Goal: Information Seeking & Learning: Learn about a topic

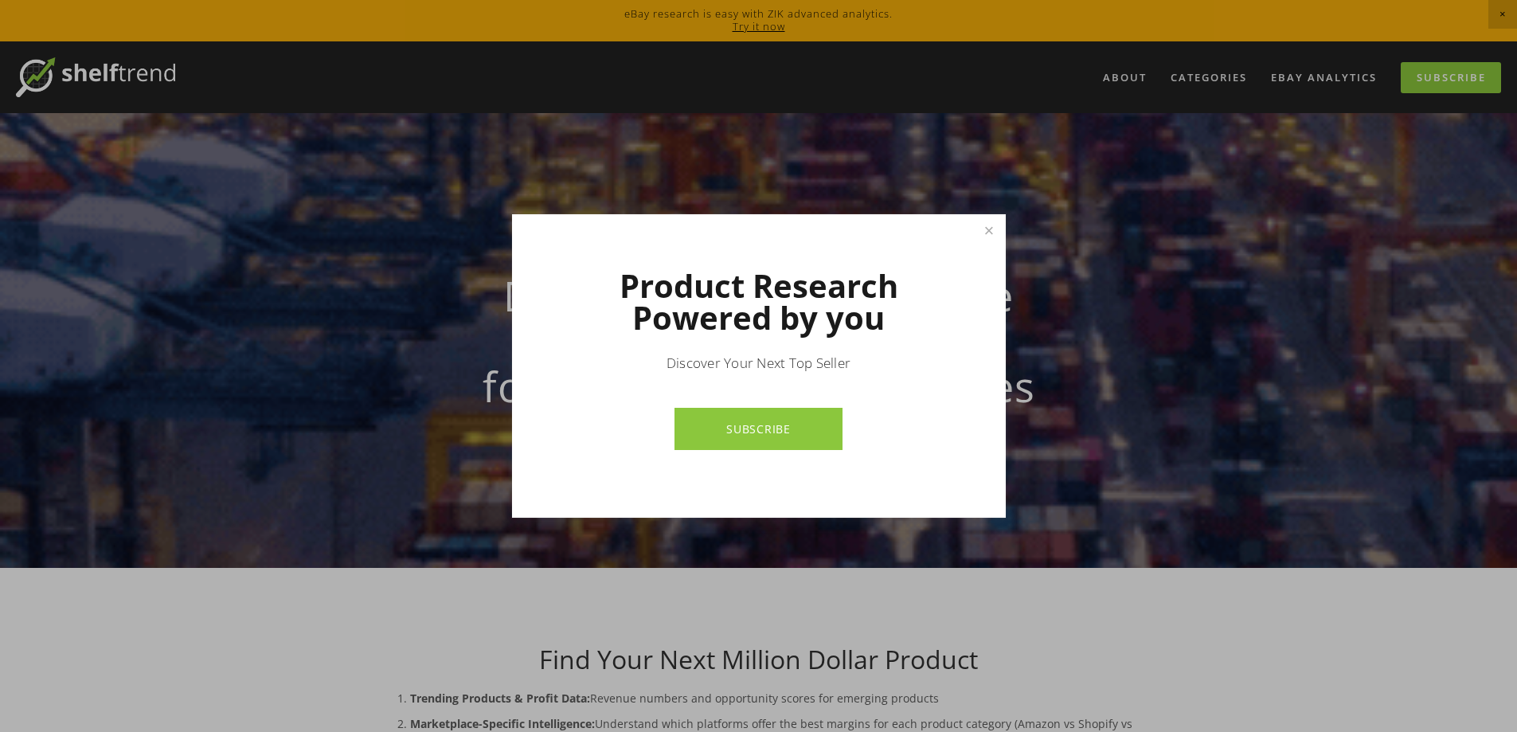
click at [988, 237] on link "Close" at bounding box center [989, 231] width 28 height 28
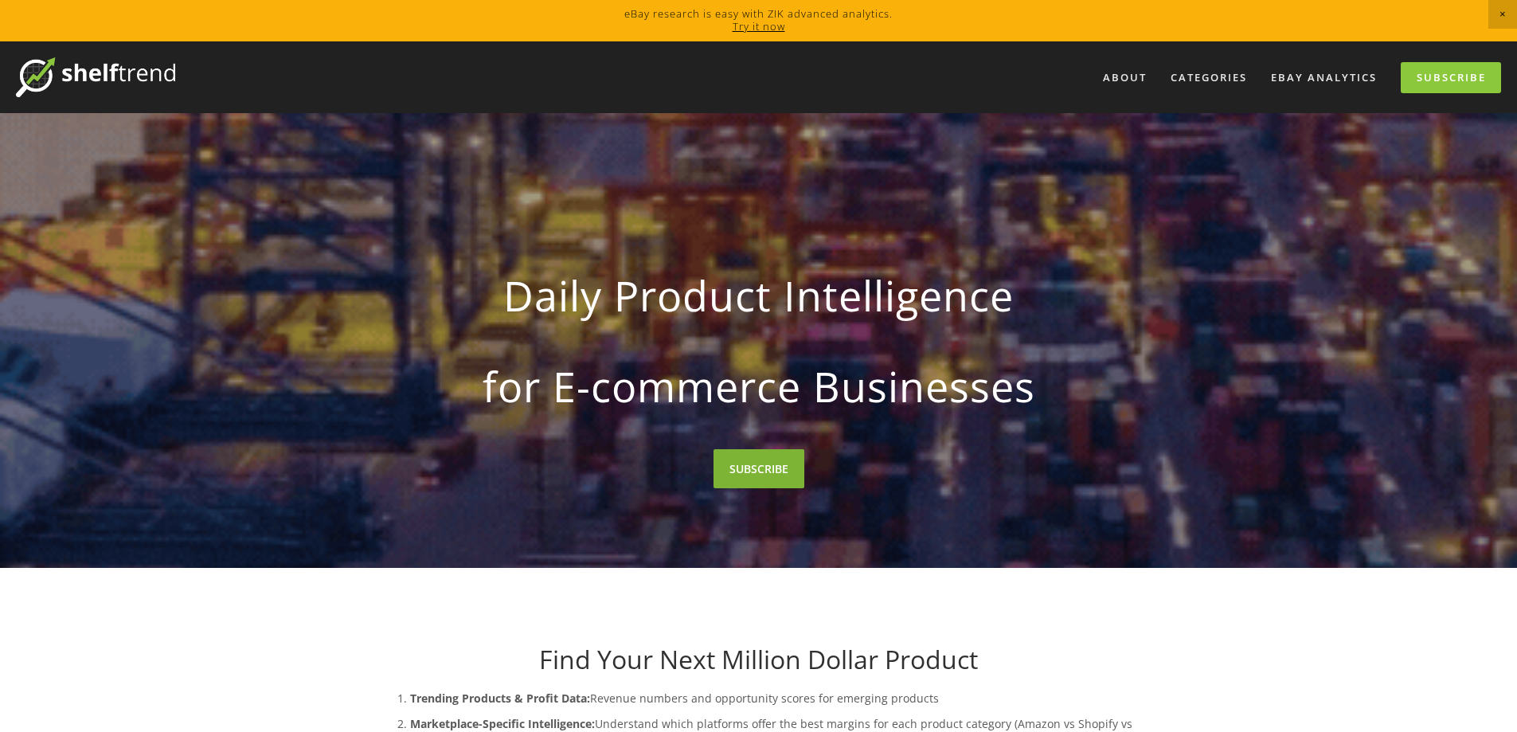
click at [744, 473] on link "SUBSCRIBE" at bounding box center [759, 468] width 91 height 39
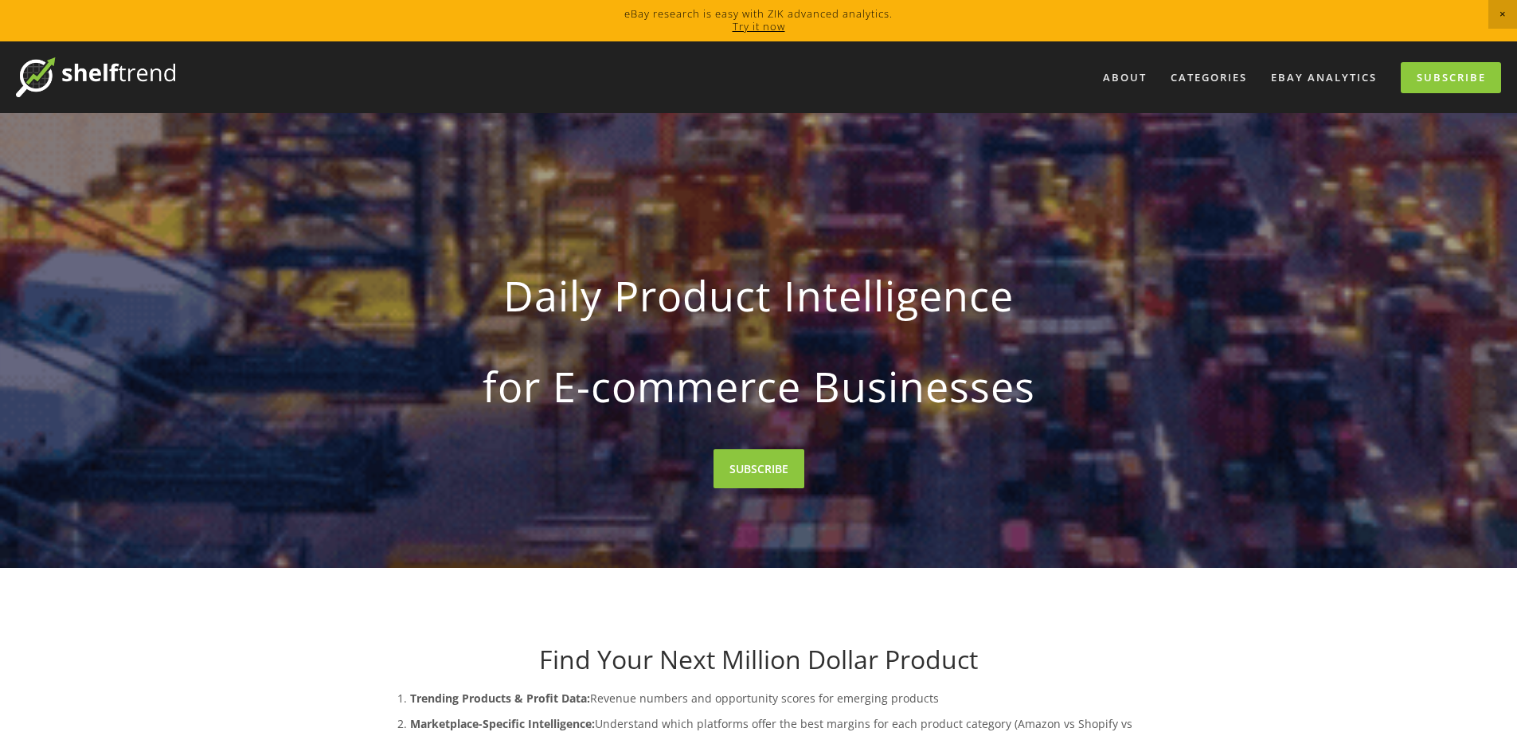
click at [775, 28] on link "Try it now" at bounding box center [759, 26] width 53 height 14
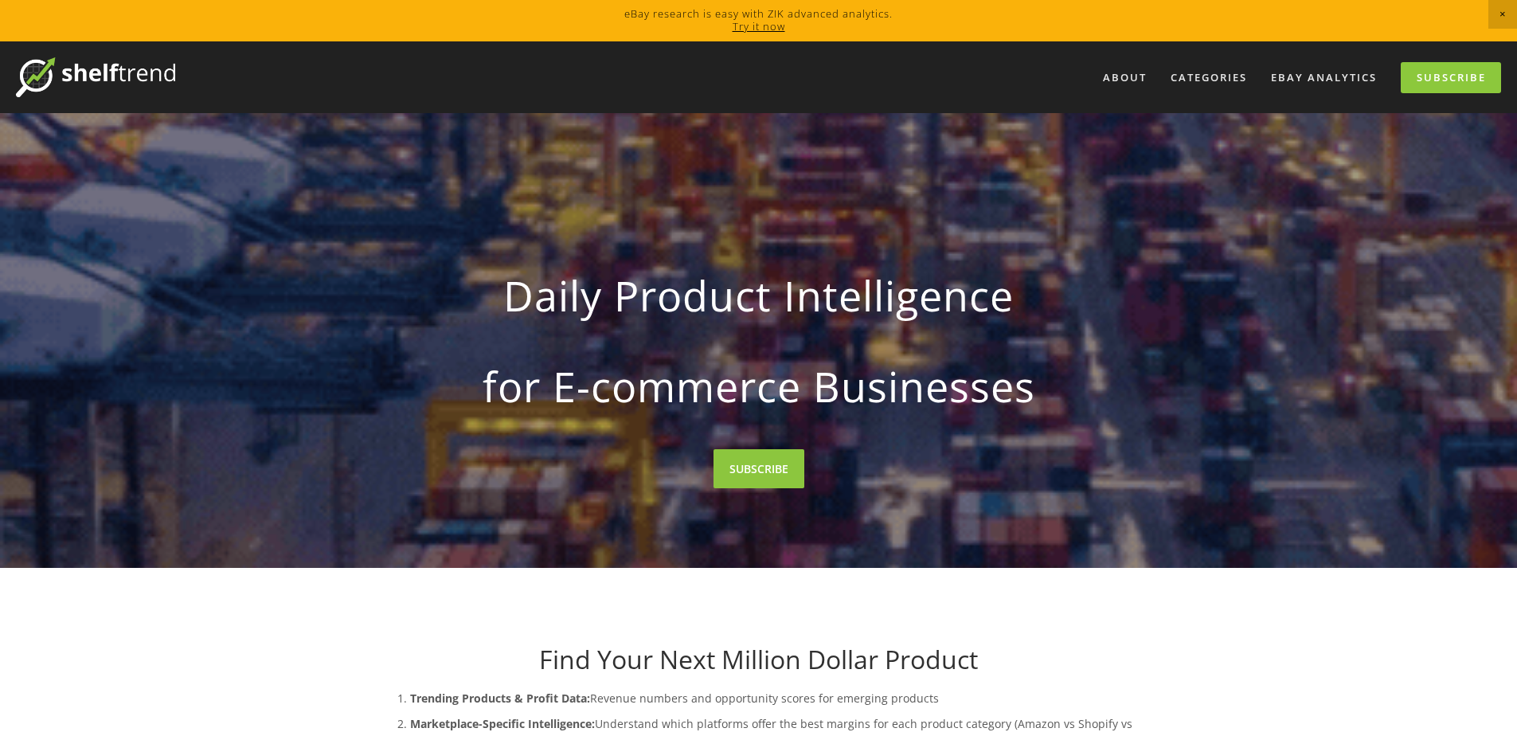
click at [1503, 9] on span "Close Announcement" at bounding box center [1503, 14] width 29 height 29
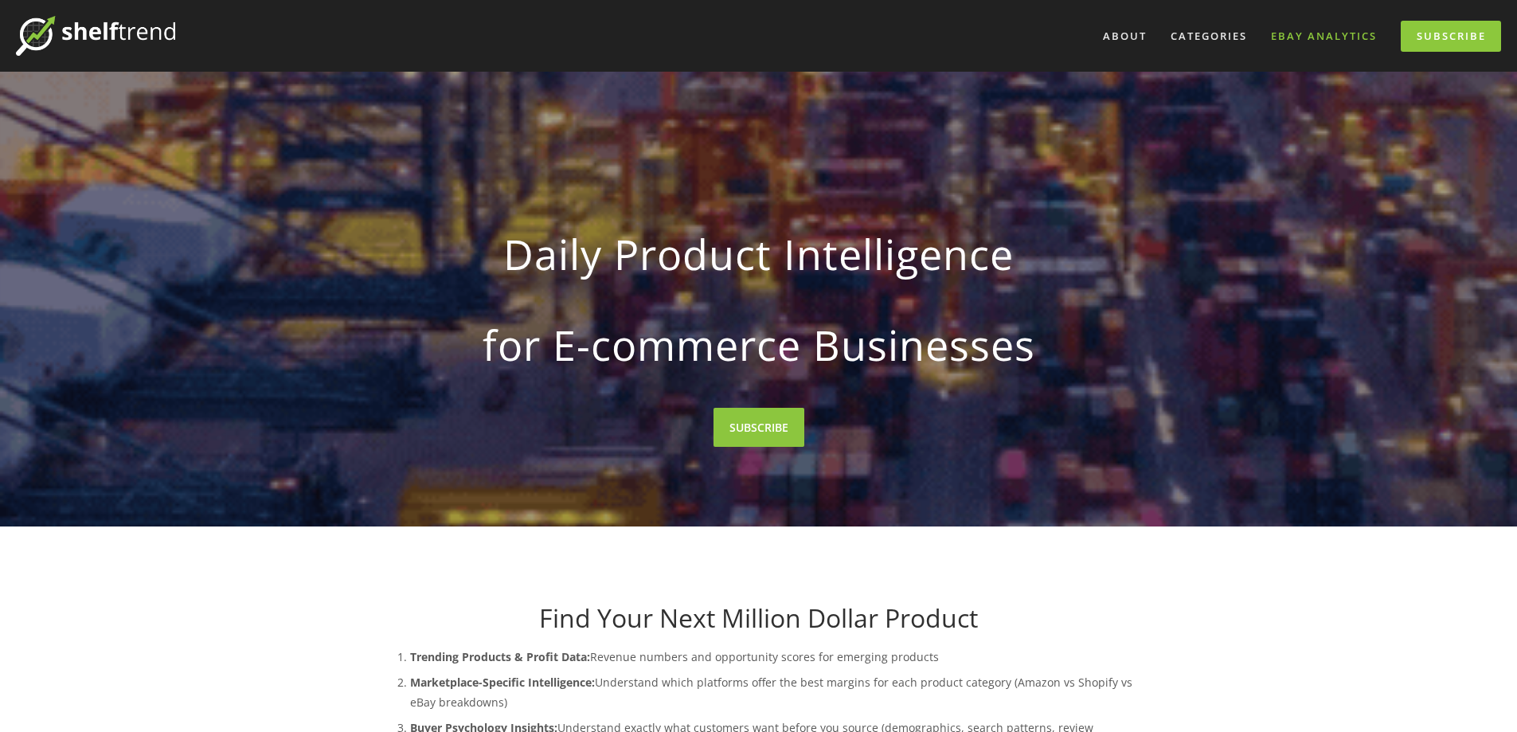
click at [1324, 34] on link "eBay Analytics" at bounding box center [1324, 36] width 127 height 26
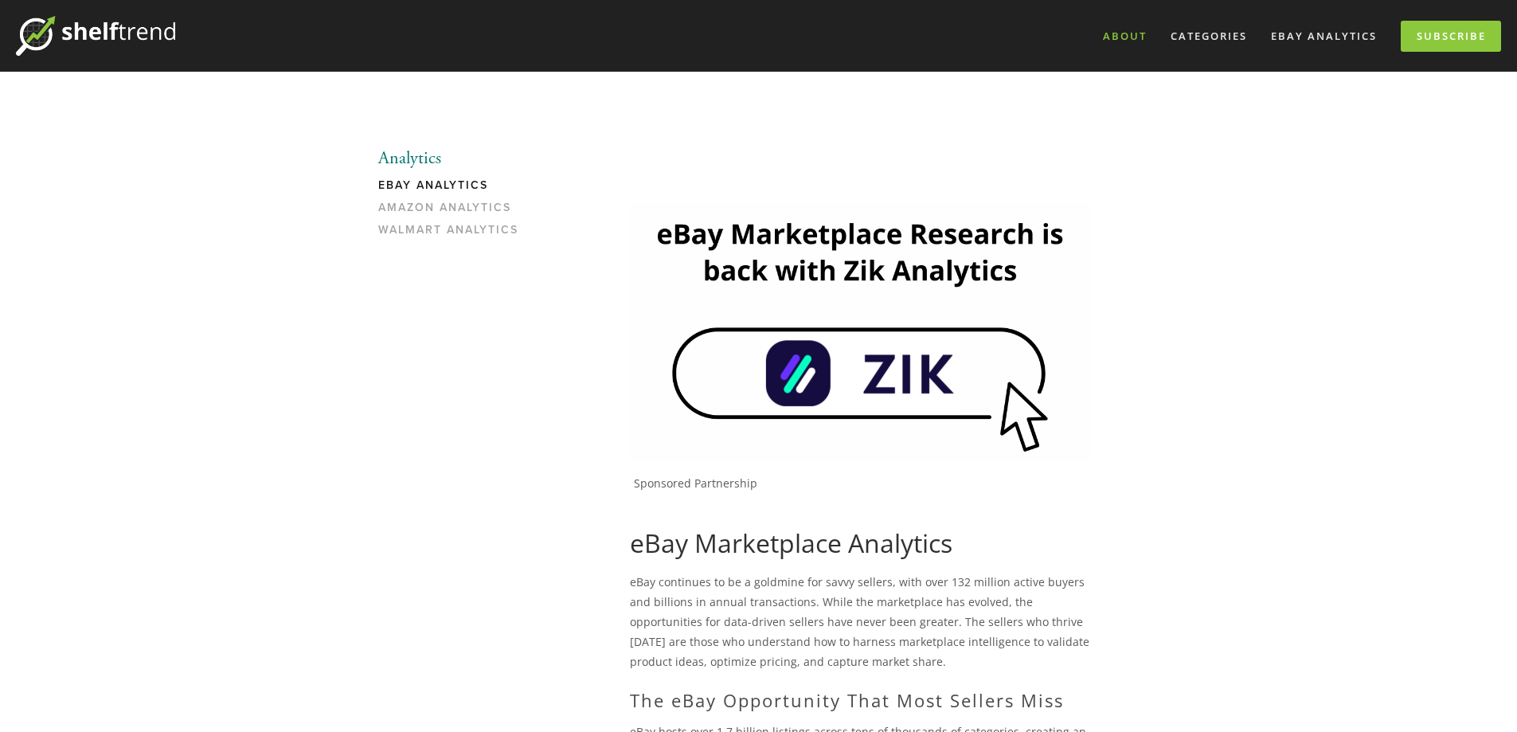
click at [1121, 29] on link "About" at bounding box center [1125, 36] width 65 height 26
